Goal: Task Accomplishment & Management: Use online tool/utility

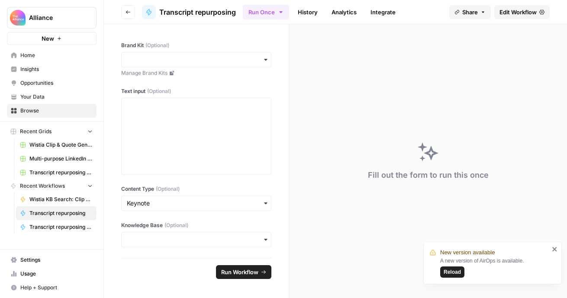
click at [46, 56] on span "Home" at bounding box center [56, 55] width 72 height 8
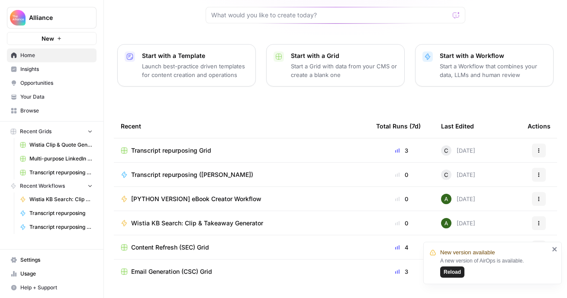
scroll to position [100, 0]
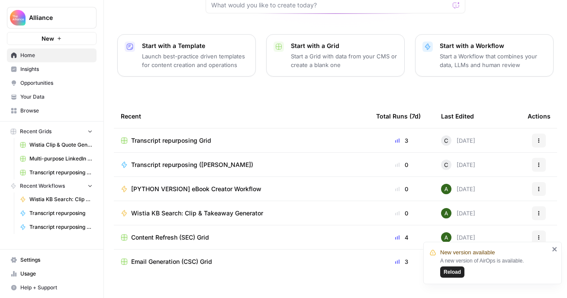
click at [280, 136] on div "Transcript repurposing Grid" at bounding box center [241, 140] width 241 height 9
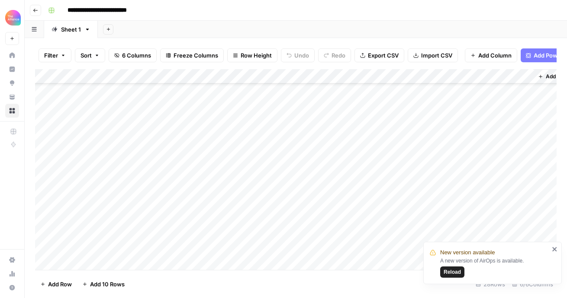
scroll to position [38, 0]
click at [98, 214] on div "Add Column" at bounding box center [295, 169] width 521 height 201
click at [98, 214] on div at bounding box center [104, 214] width 79 height 16
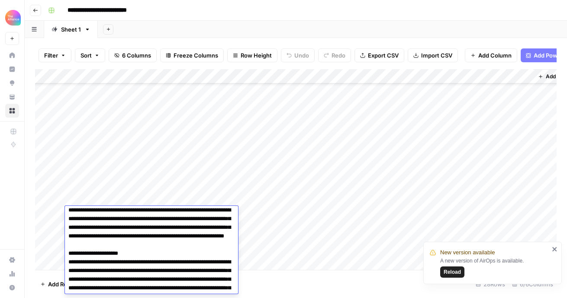
scroll to position [16, 0]
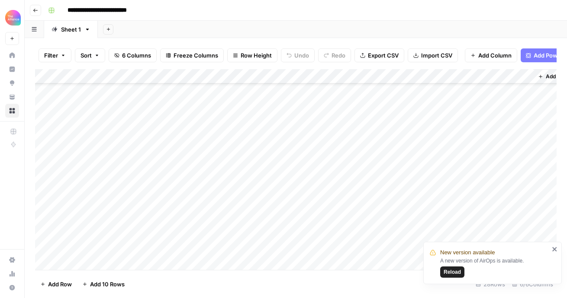
click at [337, 258] on div "Add Column" at bounding box center [295, 169] width 521 height 201
click at [339, 217] on div "Add Column" at bounding box center [295, 169] width 521 height 201
click at [366, 214] on div "Add Column" at bounding box center [295, 169] width 521 height 201
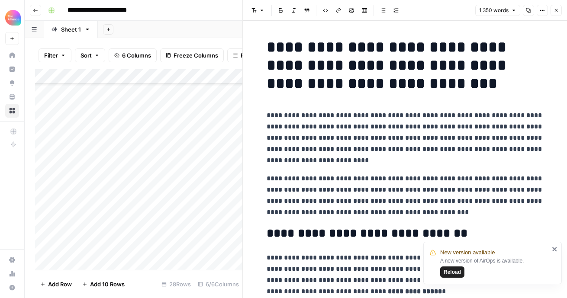
click at [554, 9] on icon "button" at bounding box center [555, 10] width 5 height 5
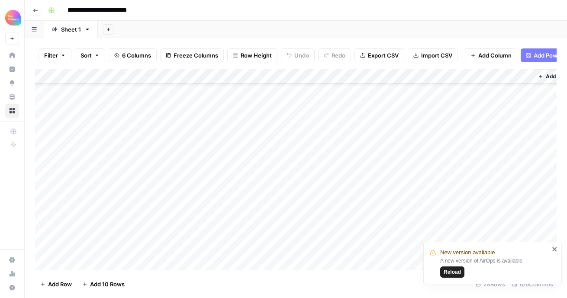
click at [113, 225] on div "Add Column" at bounding box center [295, 169] width 521 height 201
